Goal: Transaction & Acquisition: Purchase product/service

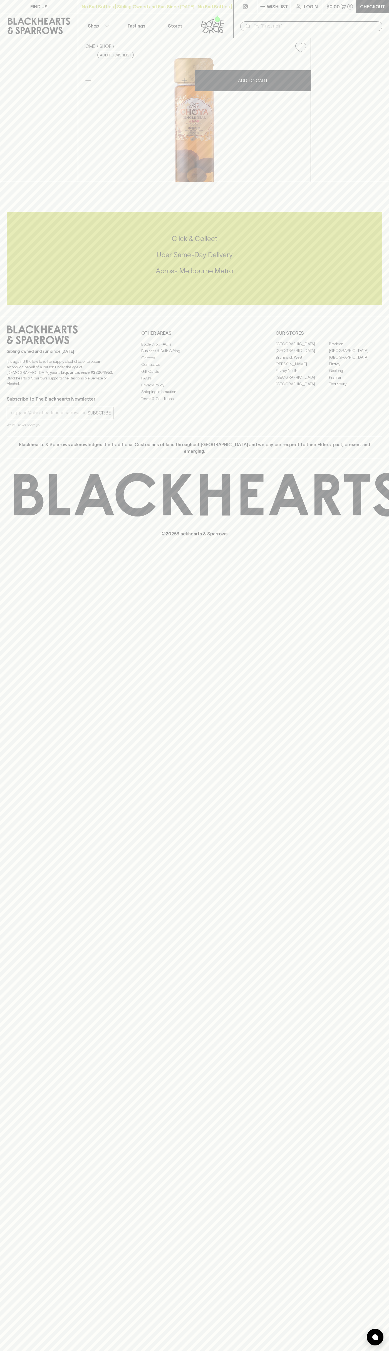
click at [92, 13] on button "Shop" at bounding box center [97, 25] width 39 height 25
click at [376, 120] on div at bounding box center [194, 675] width 389 height 1351
click at [321, 1351] on html "FIND US | No Bad Bottles | Sibling Owned and Run Since [DATE] | No Bad Bottles …" at bounding box center [194, 675] width 389 height 1351
click at [12, 505] on div at bounding box center [194, 675] width 389 height 1351
